Goal: Transaction & Acquisition: Purchase product/service

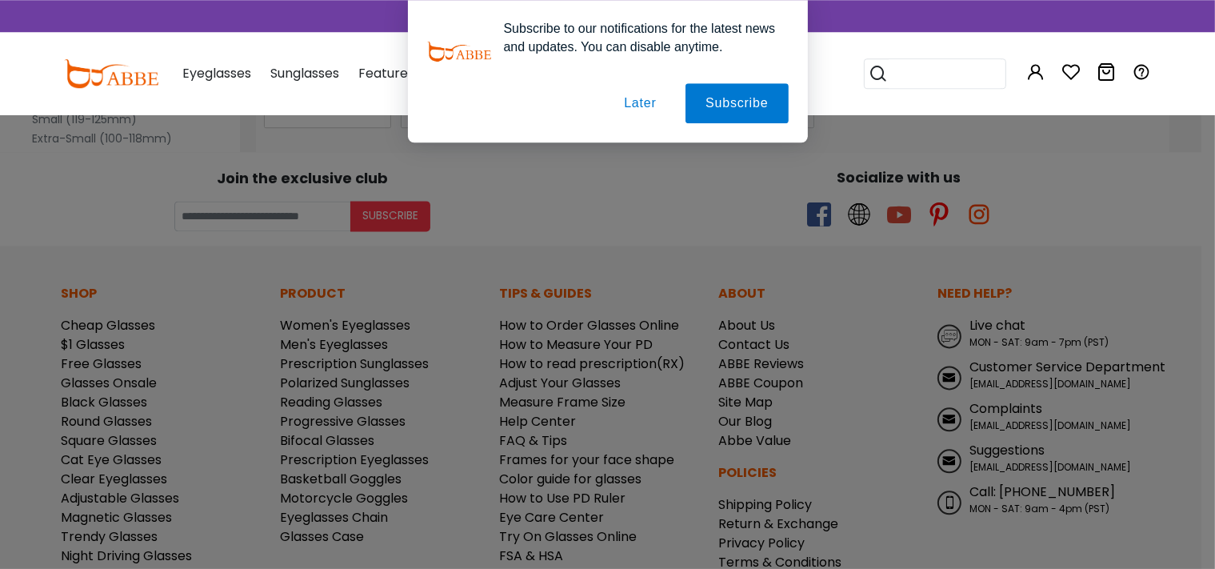
scroll to position [9666, 0]
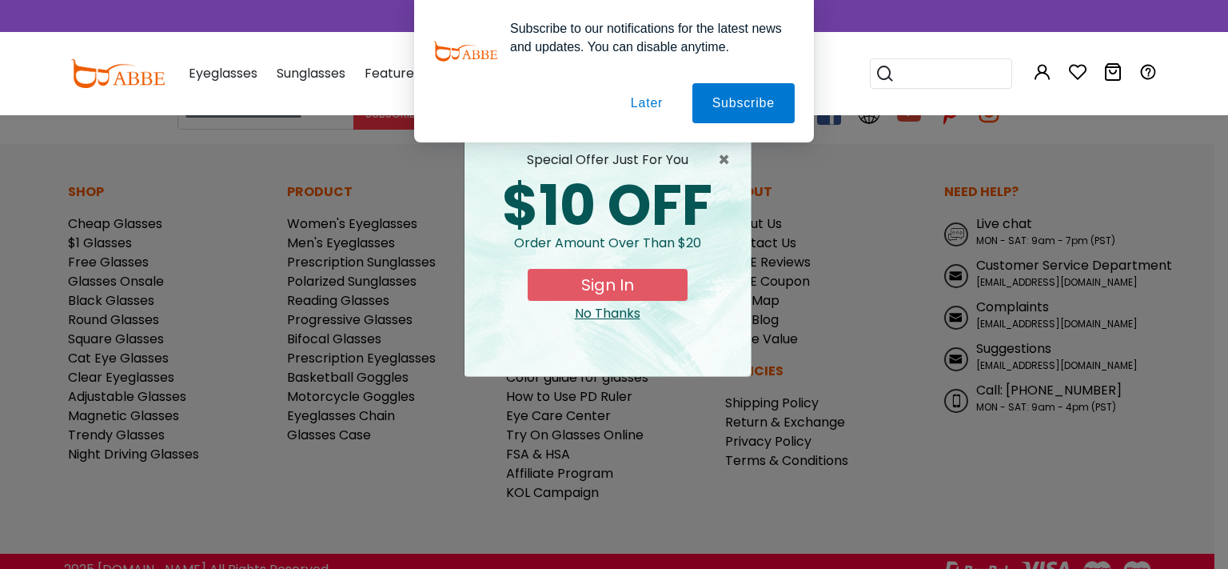
click at [860, 94] on div "Subscribe to our notifications for the latest news and updates. You can disable…" at bounding box center [614, 71] width 1228 height 142
click at [622, 317] on div "No Thanks" at bounding box center [607, 313] width 261 height 19
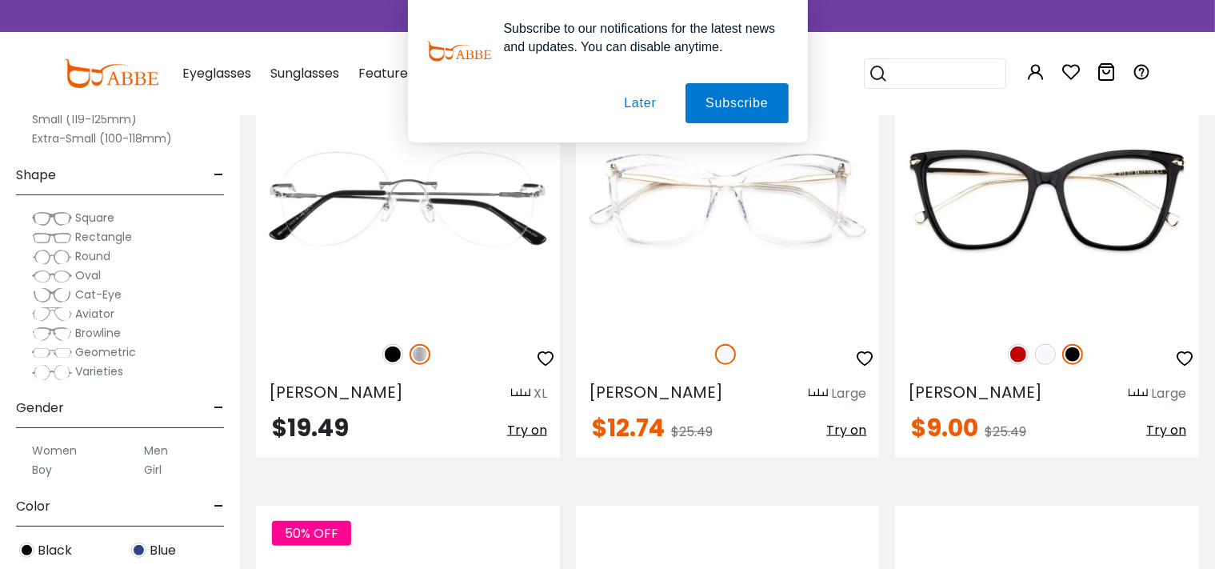
scroll to position [7741, 0]
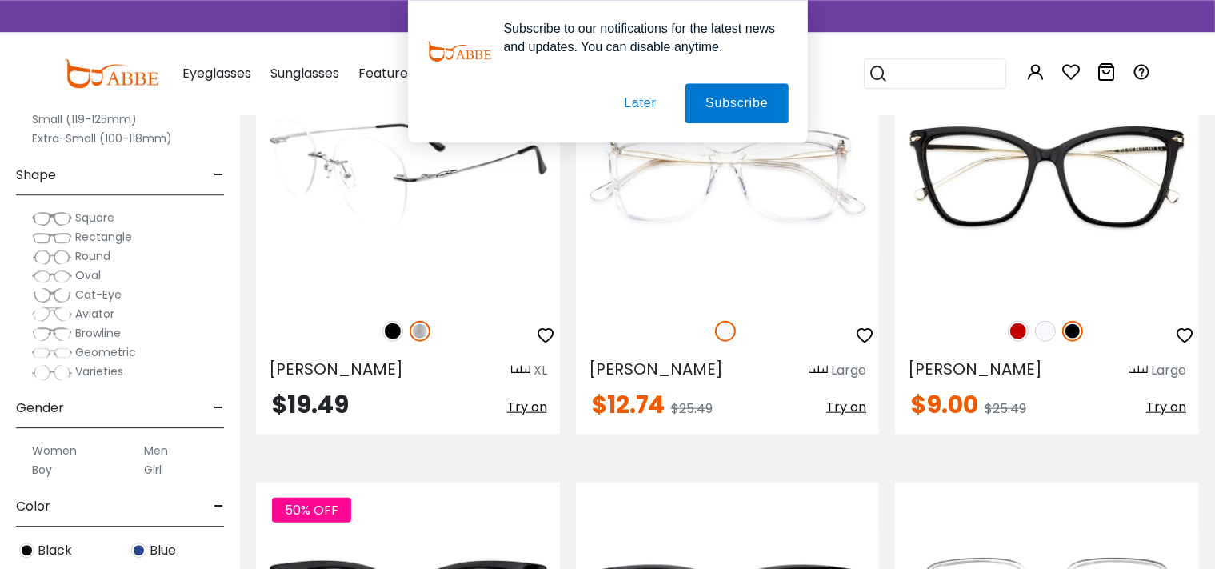
click at [524, 413] on span "Try on" at bounding box center [527, 406] width 40 height 18
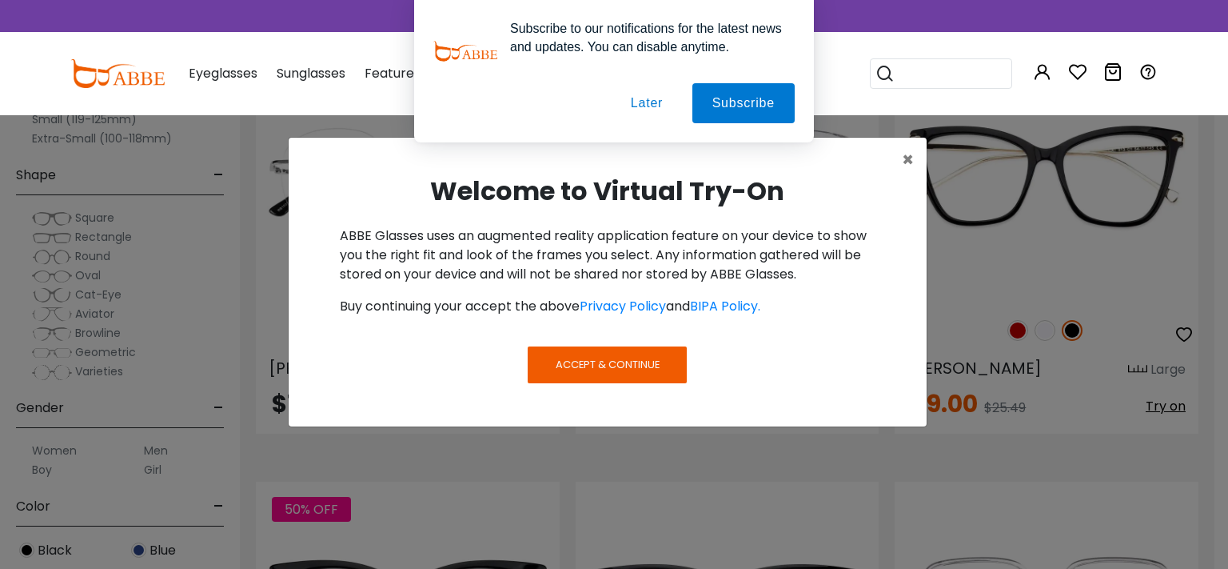
click at [608, 361] on span "Accept & Continue" at bounding box center [608, 364] width 104 height 15
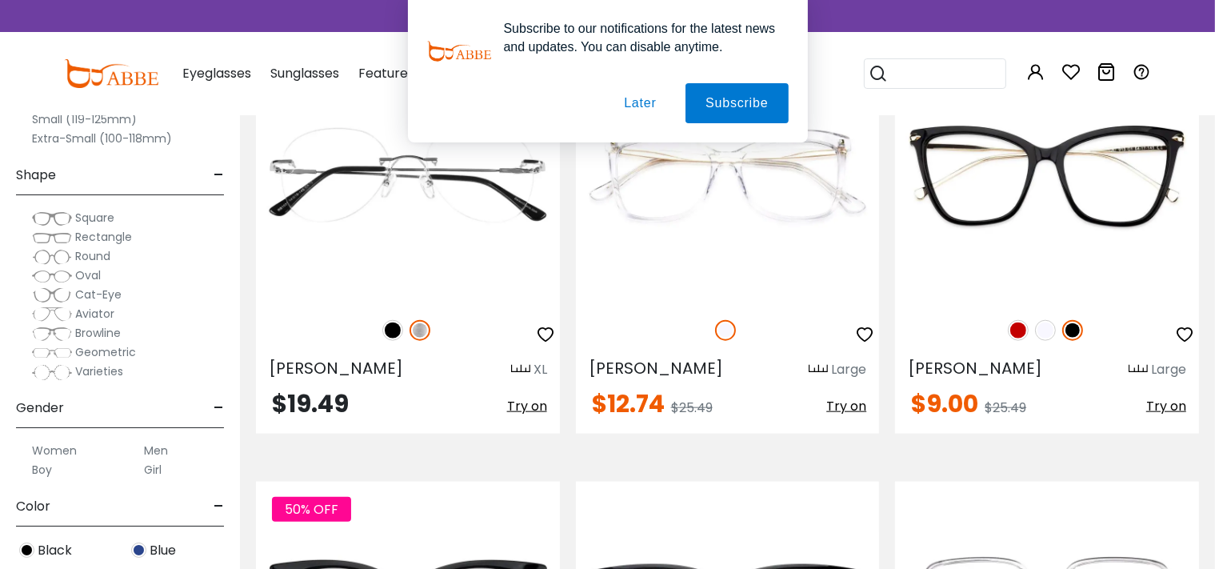
click at [638, 110] on button "Later" at bounding box center [640, 103] width 72 height 40
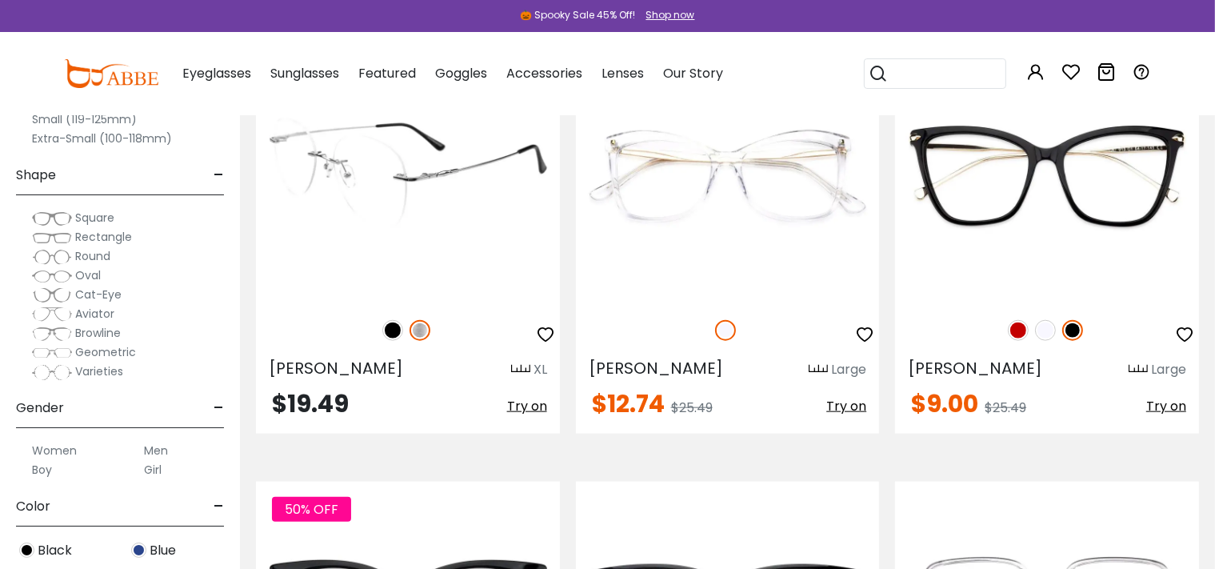
click at [528, 406] on span "Try on" at bounding box center [527, 406] width 40 height 18
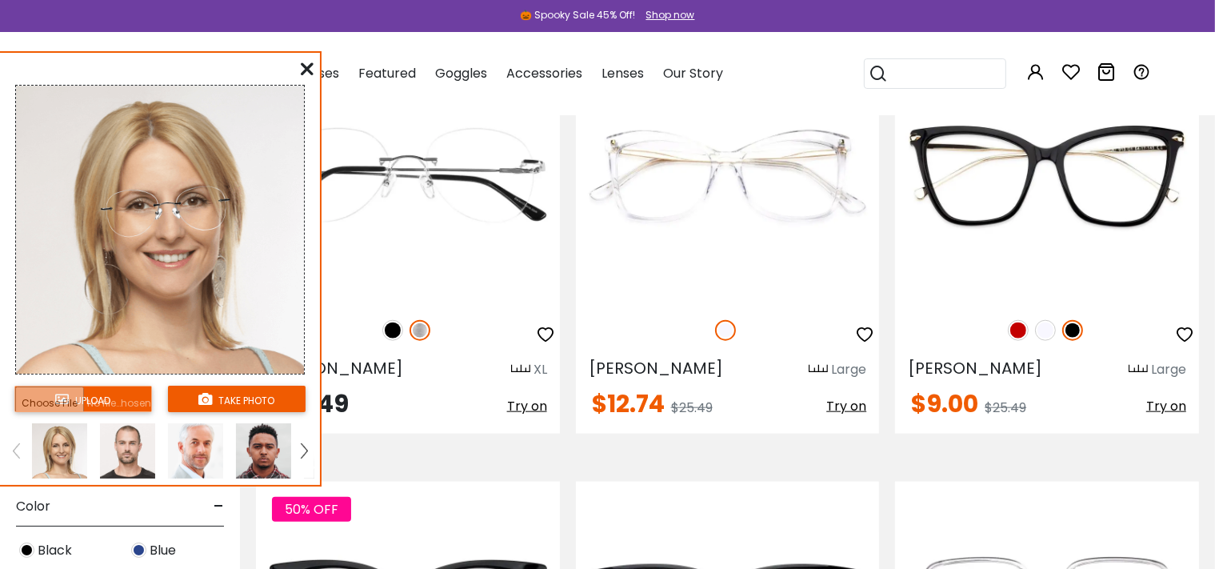
click at [305, 66] on icon at bounding box center [307, 68] width 13 height 13
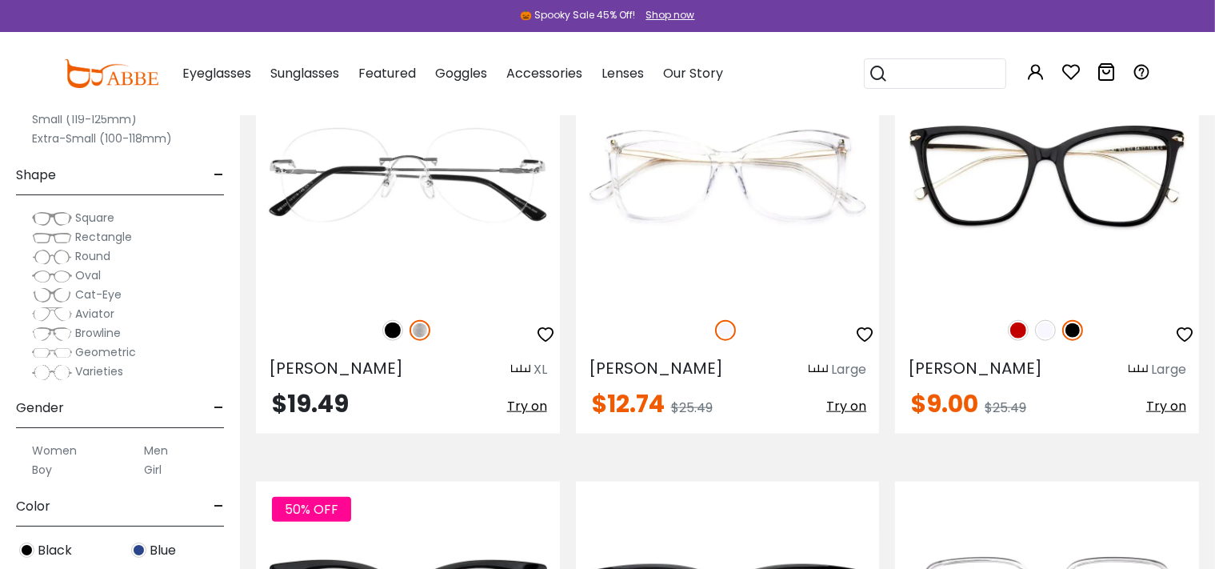
scroll to position [7753, 0]
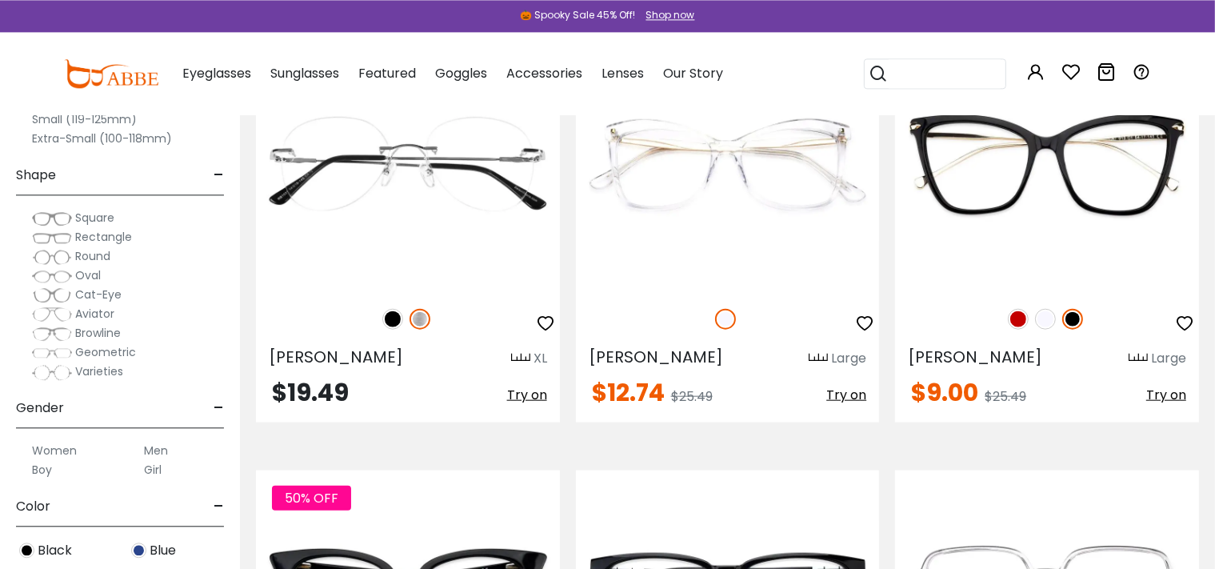
click at [98, 237] on span "Rectangle" at bounding box center [103, 237] width 57 height 16
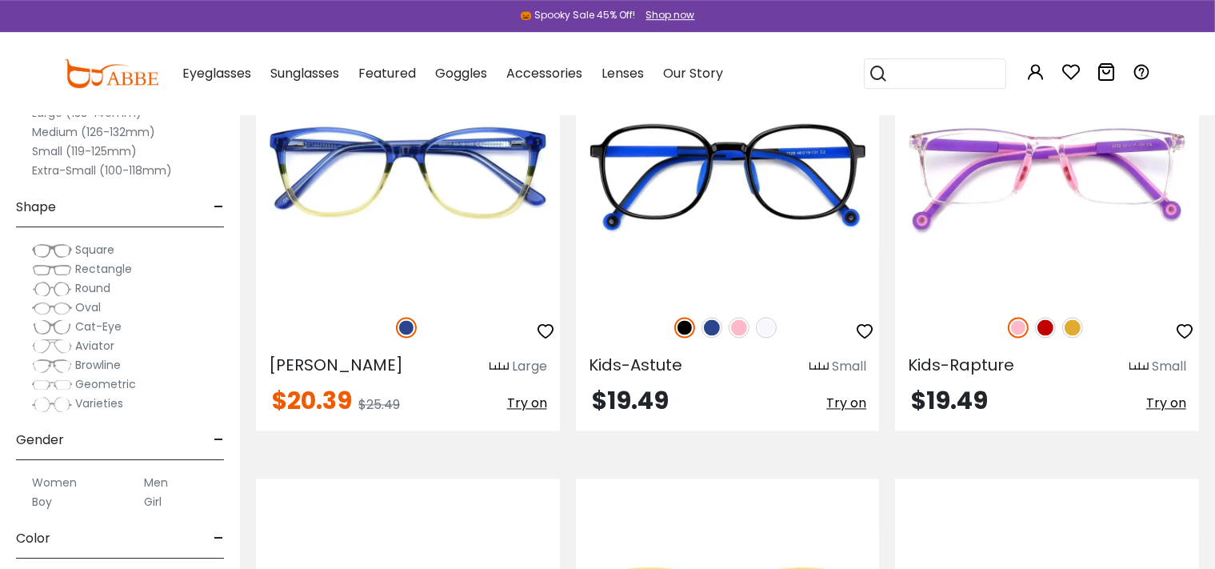
scroll to position [2947, 0]
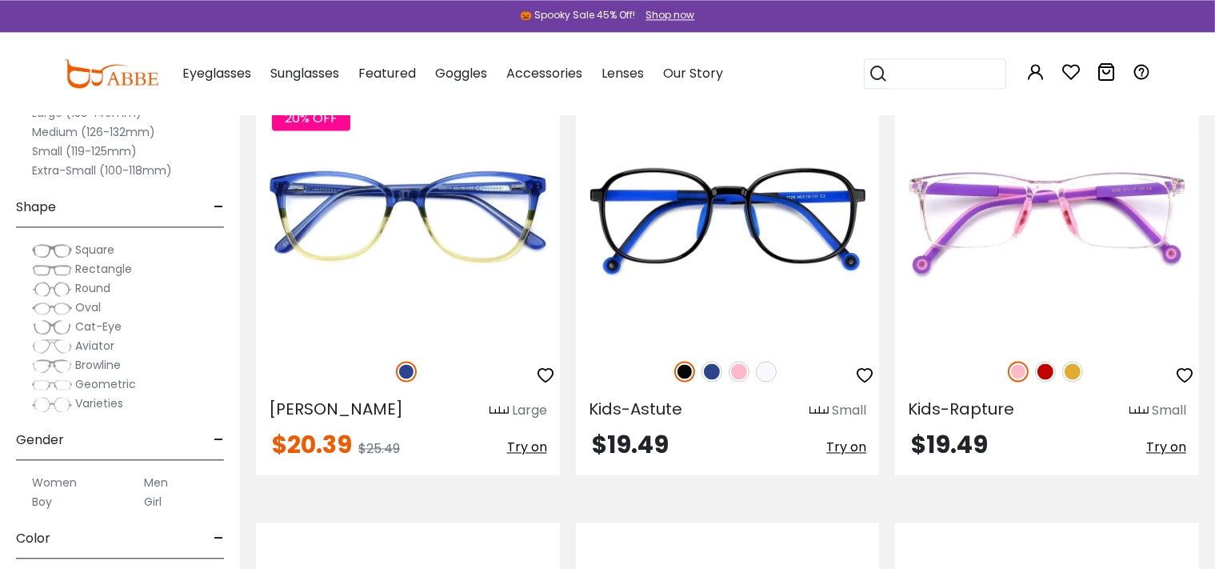
click at [156, 482] on label "Men" at bounding box center [156, 482] width 24 height 19
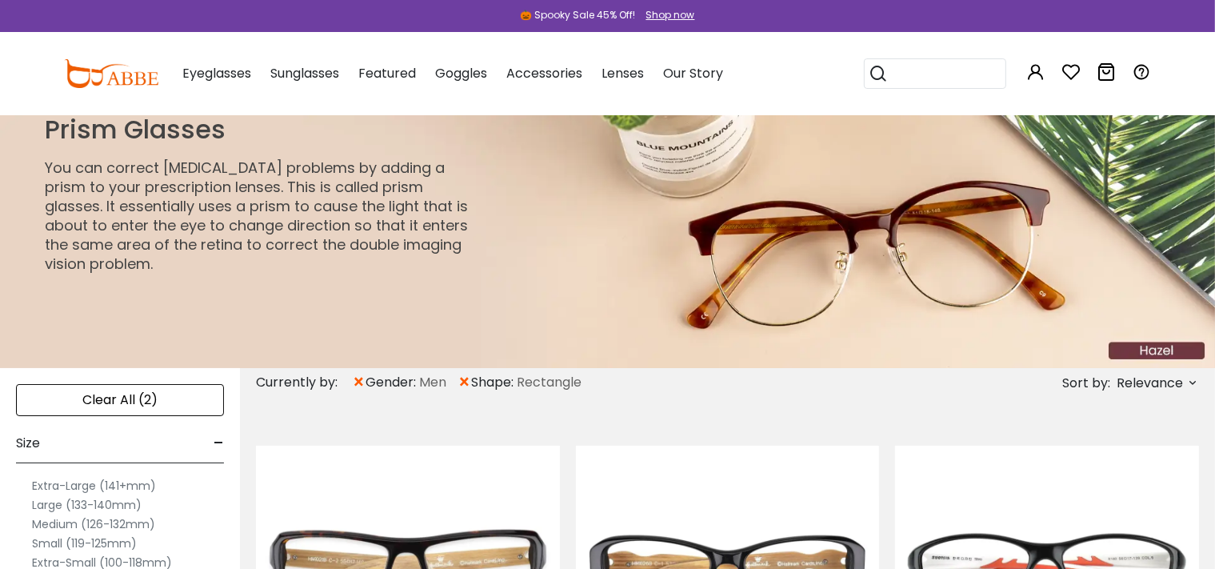
click at [622, 253] on img at bounding box center [607, 240] width 1215 height 253
click at [82, 528] on label "Medium (126-132mm)" at bounding box center [93, 523] width 123 height 19
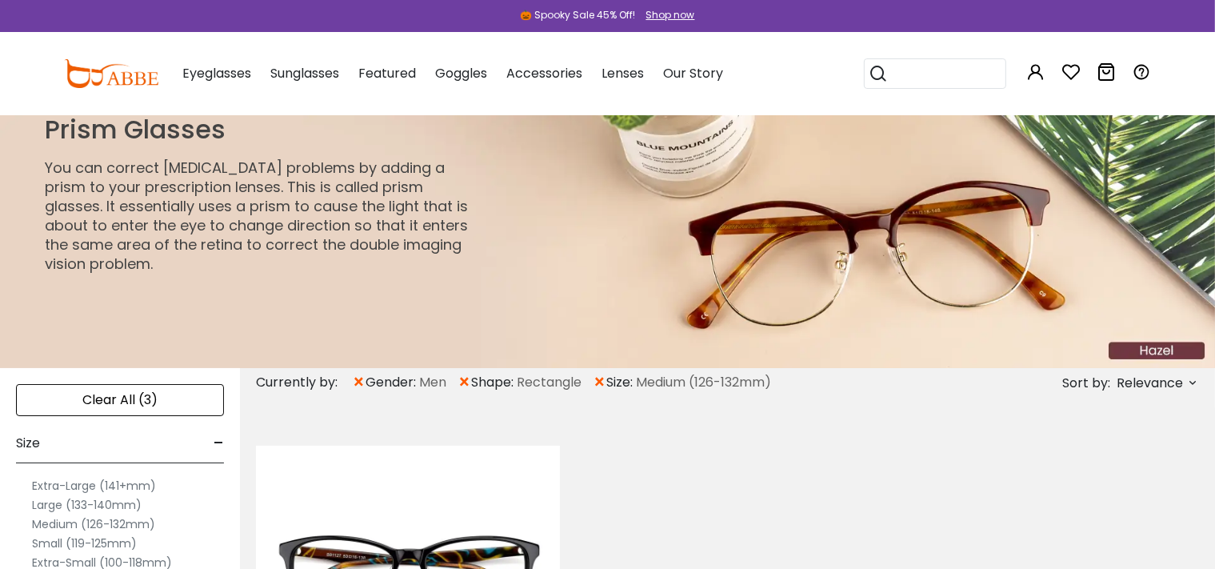
click at [388, 382] on span "gender:" at bounding box center [392, 382] width 54 height 19
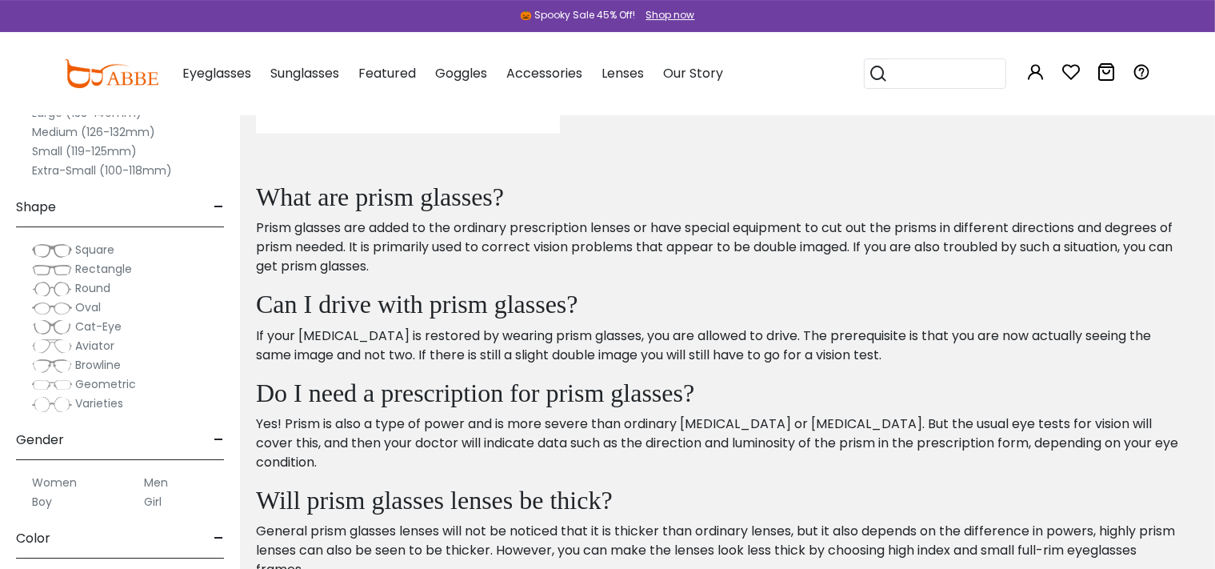
scroll to position [1546, 0]
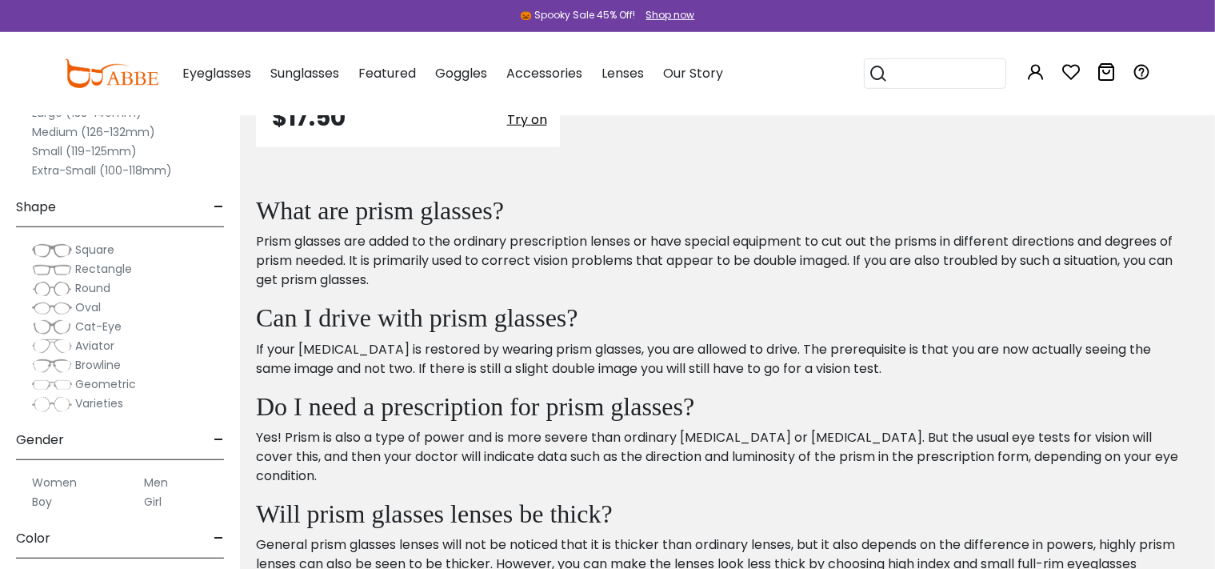
click at [149, 486] on label "Men" at bounding box center [156, 482] width 24 height 19
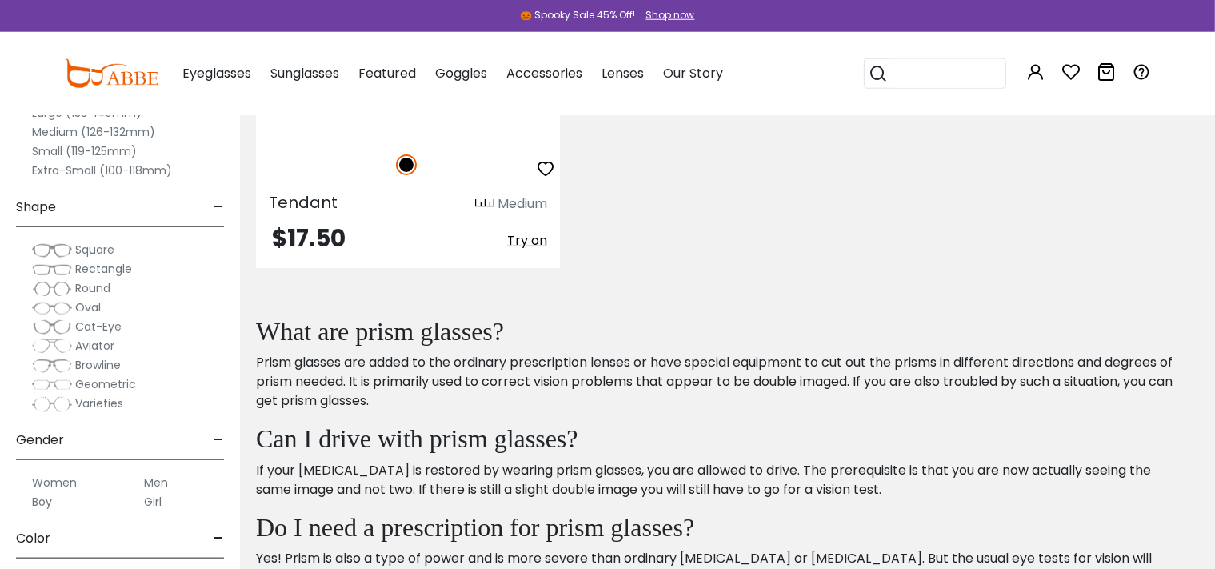
scroll to position [564, 0]
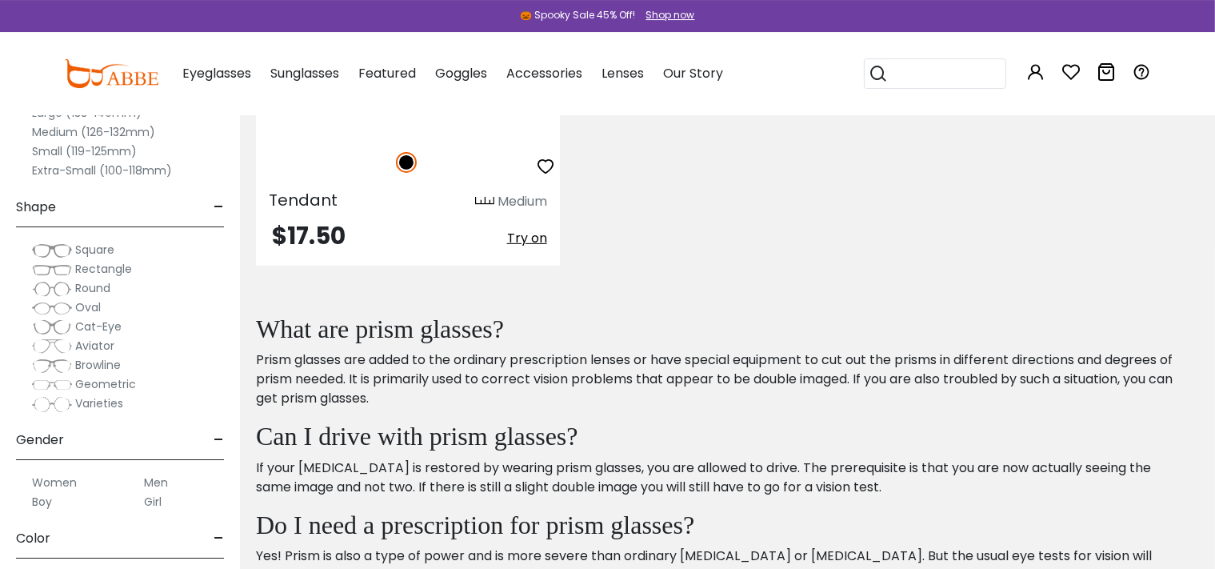
click at [217, 540] on span "-" at bounding box center [218, 538] width 10 height 38
click at [162, 481] on label "Men" at bounding box center [156, 482] width 24 height 19
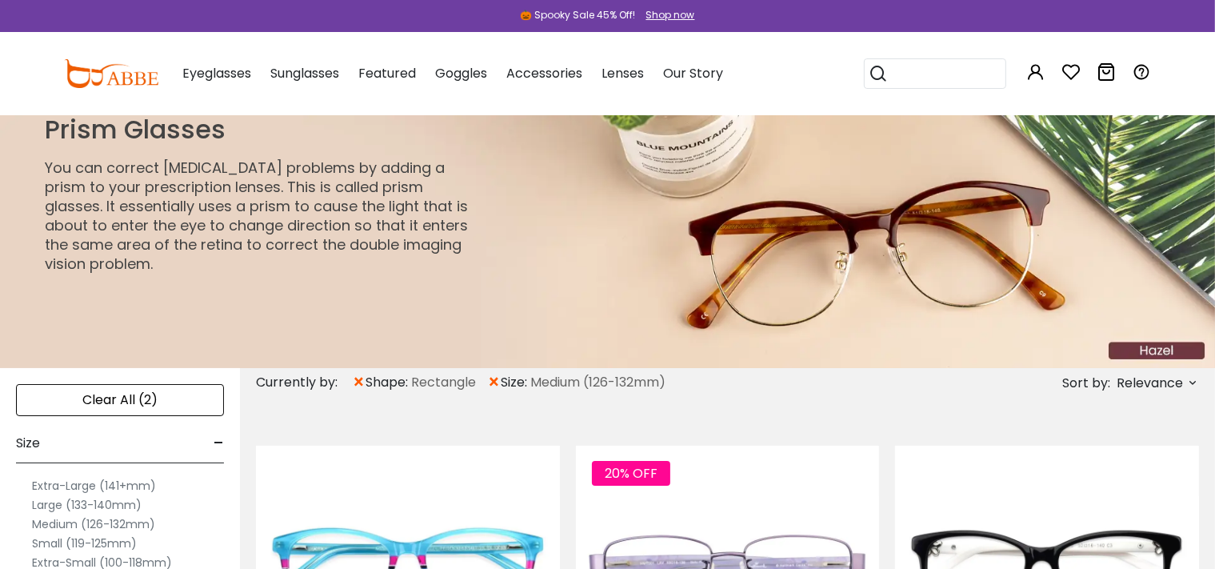
click at [107, 488] on label "Extra-Large (141+mm)" at bounding box center [94, 485] width 124 height 19
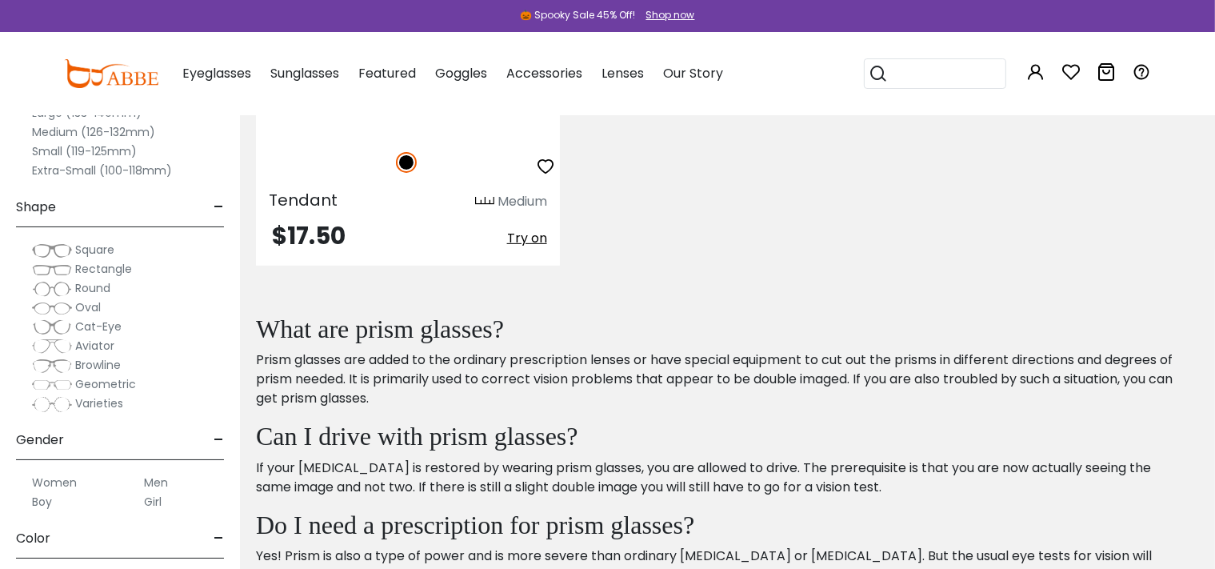
scroll to position [564, 0]
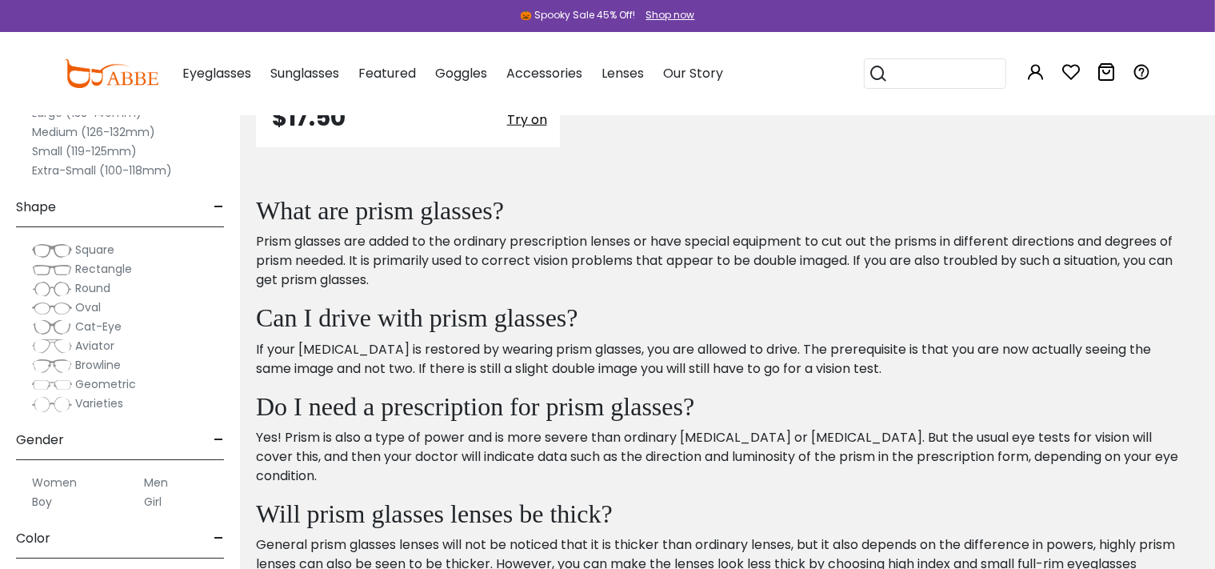
scroll to position [1546, 0]
